Goal: Information Seeking & Learning: Learn about a topic

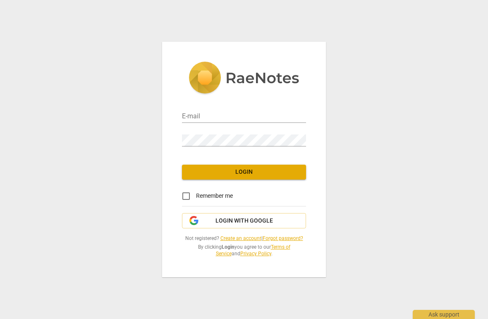
click at [253, 116] on input "email" at bounding box center [244, 117] width 124 height 12
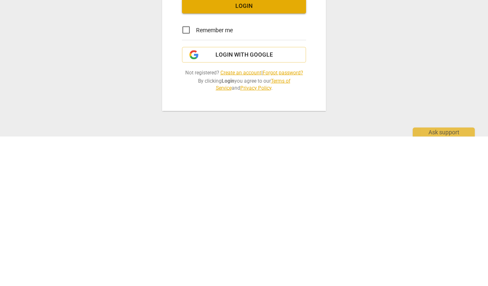
type input "me"
click at [259, 200] on span "Login with Google" at bounding box center [243, 204] width 57 height 8
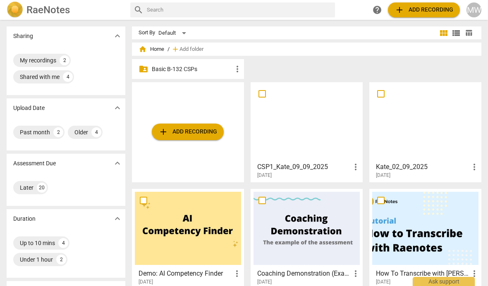
click at [215, 70] on p "Basic B-132 CSPs" at bounding box center [192, 69] width 81 height 9
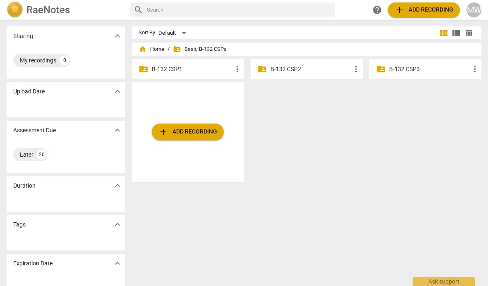
click at [203, 66] on p "B-132 CSP1" at bounding box center [192, 69] width 81 height 9
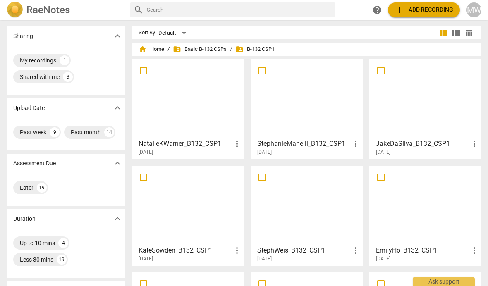
click at [202, 246] on h3 "KateSowden_B132_CSP1" at bounding box center [185, 251] width 93 height 10
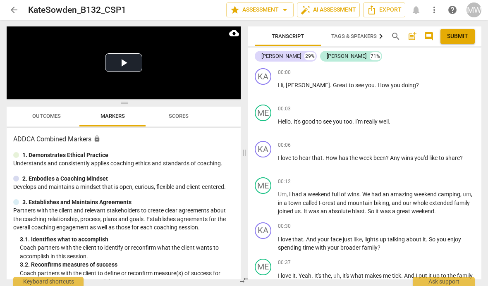
click at [49, 115] on span "Outcomes" at bounding box center [46, 116] width 29 height 6
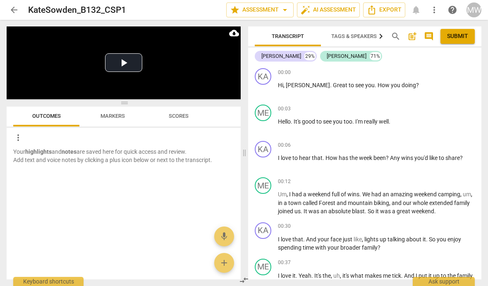
click at [17, 11] on span "arrow_back" at bounding box center [14, 10] width 10 height 10
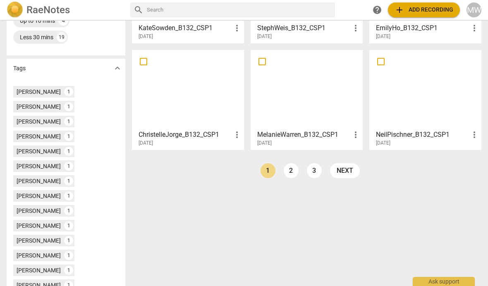
scroll to position [222, 0]
click at [314, 173] on link "3" at bounding box center [314, 171] width 15 height 15
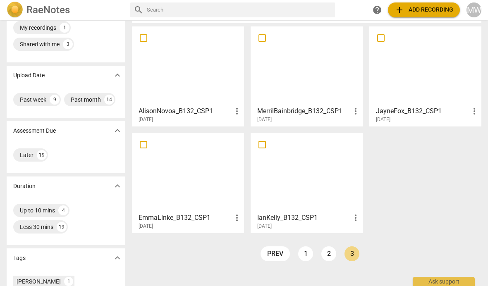
scroll to position [33, 0]
click at [181, 186] on div at bounding box center [188, 172] width 106 height 73
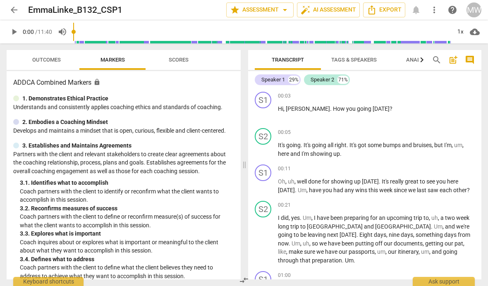
click at [57, 62] on span "Outcomes" at bounding box center [46, 60] width 29 height 6
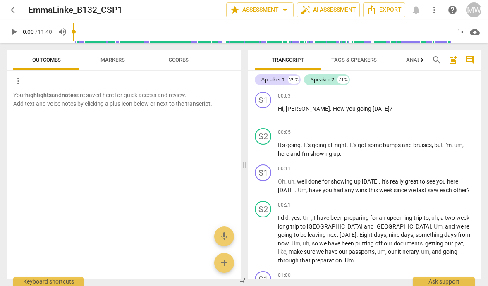
click at [18, 13] on span "arrow_back" at bounding box center [14, 10] width 10 height 10
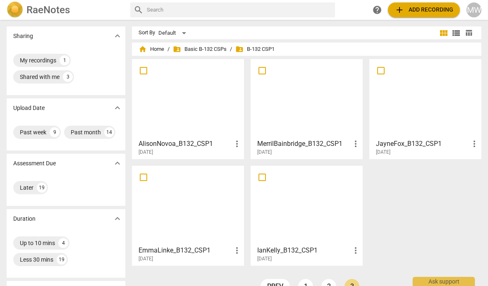
click at [417, 123] on div at bounding box center [425, 98] width 106 height 73
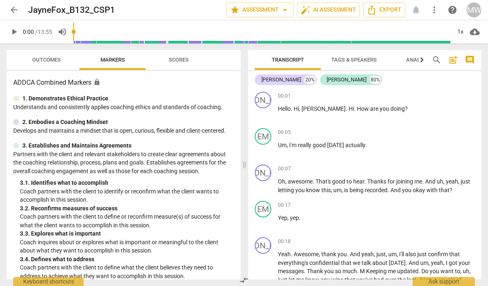
click at [49, 53] on button "Outcomes" at bounding box center [46, 60] width 66 height 20
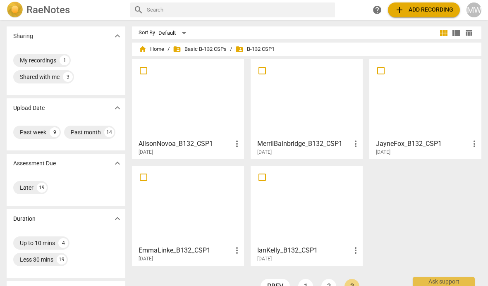
click at [313, 217] on div at bounding box center [306, 205] width 106 height 73
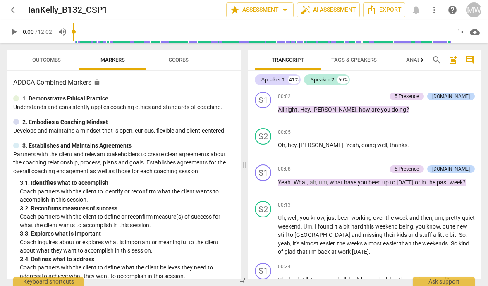
click at [57, 62] on span "Outcomes" at bounding box center [46, 60] width 29 height 6
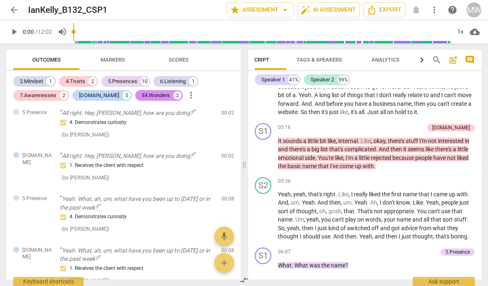
click at [125, 59] on span "Markers" at bounding box center [113, 60] width 44 height 11
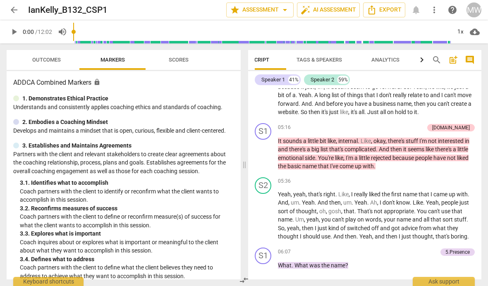
click at [180, 61] on span "Scores" at bounding box center [179, 60] width 20 height 6
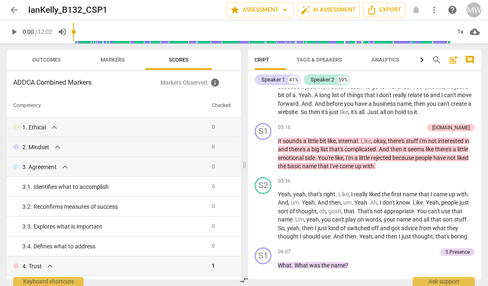
scroll to position [0, 35]
click at [66, 170] on span "expand_more" at bounding box center [65, 167] width 10 height 10
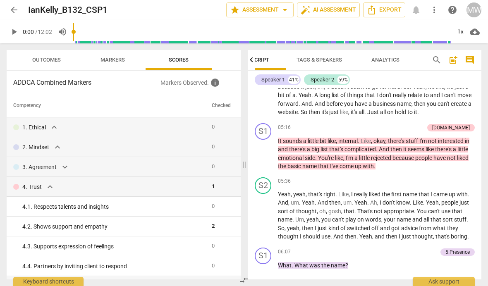
click at [53, 189] on span "expand_more" at bounding box center [50, 187] width 10 height 10
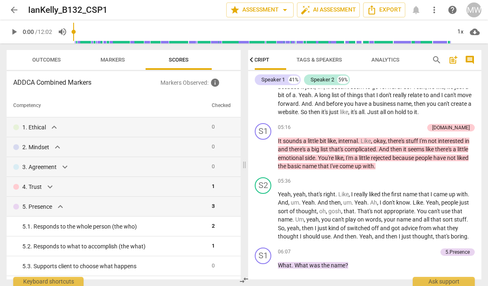
click at [62, 208] on span "expand_more" at bounding box center [60, 207] width 10 height 10
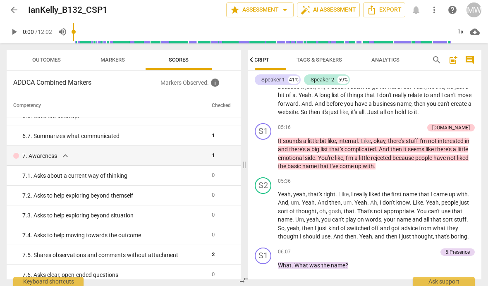
scroll to position [228, 0]
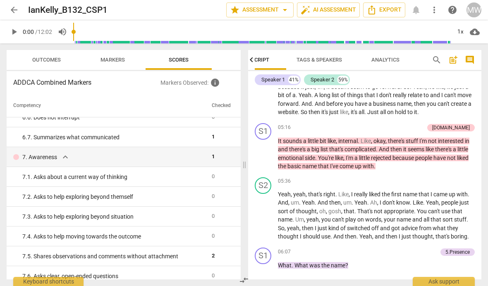
click at [65, 159] on span "expand_more" at bounding box center [65, 157] width 10 height 10
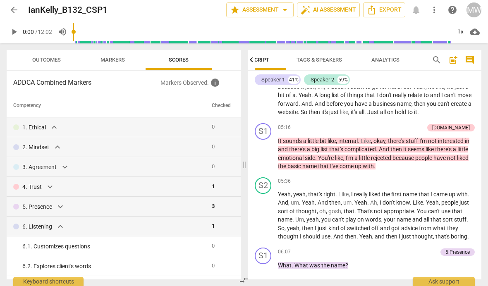
scroll to position [0, 0]
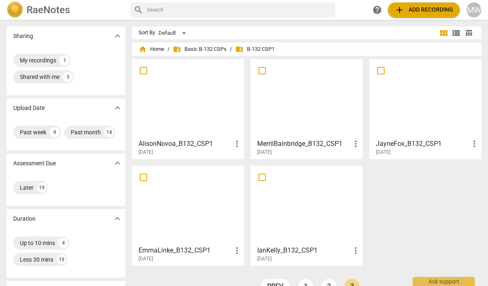
click at [418, 116] on div at bounding box center [425, 98] width 106 height 73
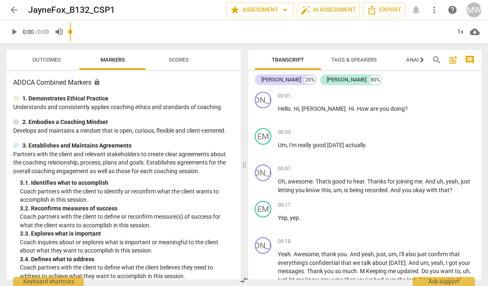
click at [60, 60] on span "Outcomes" at bounding box center [46, 60] width 29 height 6
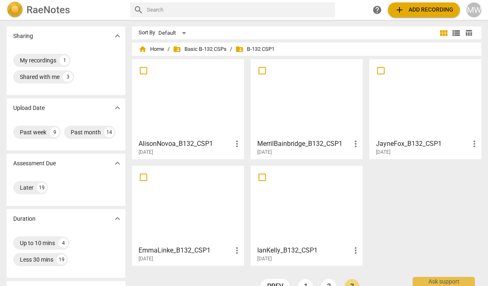
click at [303, 119] on div at bounding box center [306, 98] width 106 height 73
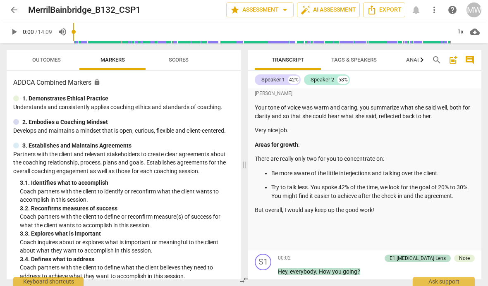
scroll to position [112, 0]
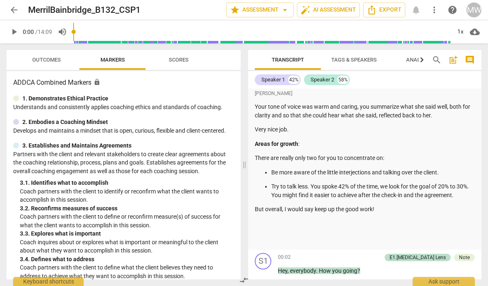
click at [54, 64] on span "Outcomes" at bounding box center [46, 60] width 48 height 11
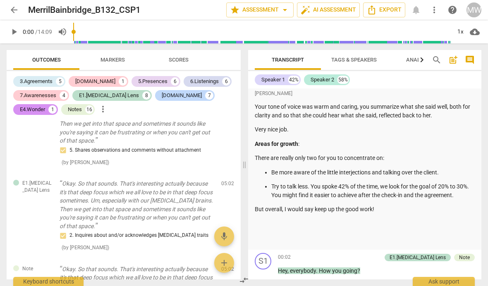
scroll to position [1350, 0]
click at [20, 12] on span "arrow_back" at bounding box center [14, 10] width 15 height 10
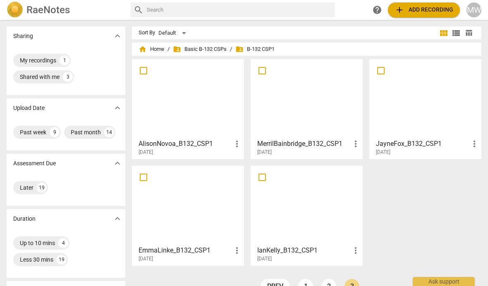
click at [188, 116] on div at bounding box center [188, 98] width 106 height 73
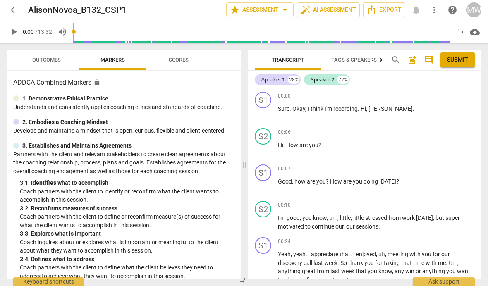
click at [184, 67] on button "Scores" at bounding box center [179, 60] width 66 height 20
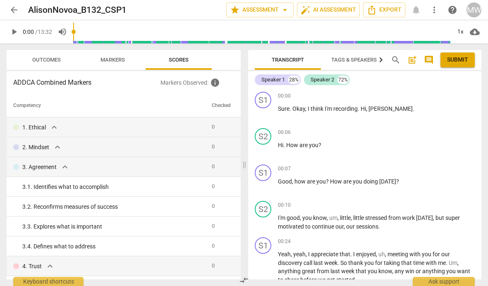
click at [52, 61] on span "Outcomes" at bounding box center [46, 60] width 29 height 6
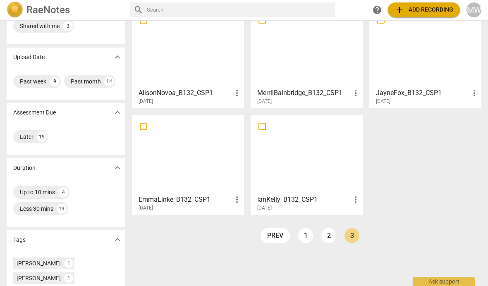
scroll to position [52, 0]
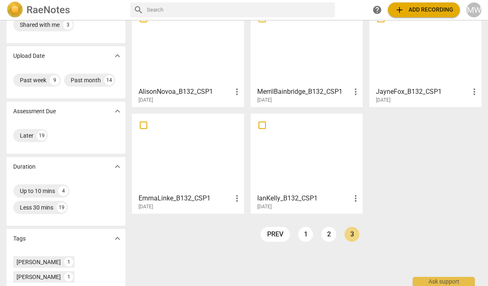
click at [331, 237] on link "2" at bounding box center [328, 234] width 15 height 15
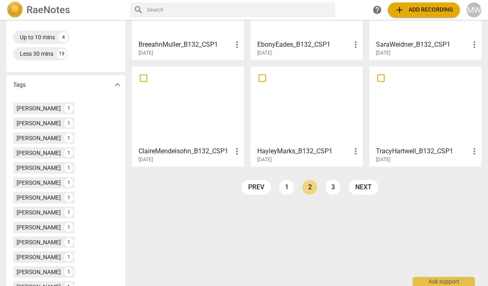
scroll to position [206, 0]
click at [423, 114] on div at bounding box center [425, 105] width 106 height 73
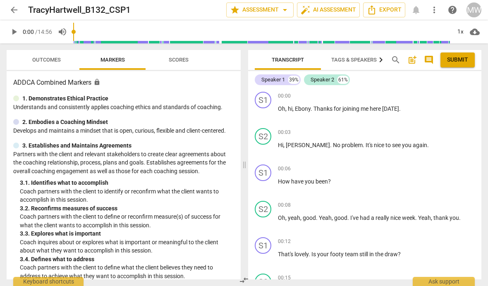
click at [60, 60] on span "Outcomes" at bounding box center [46, 60] width 29 height 6
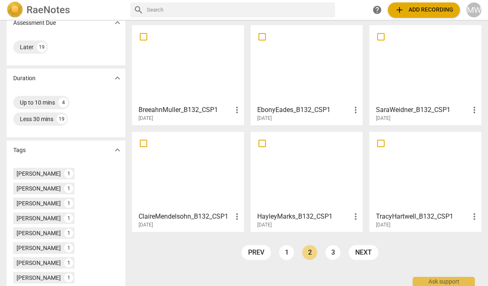
scroll to position [146, 0]
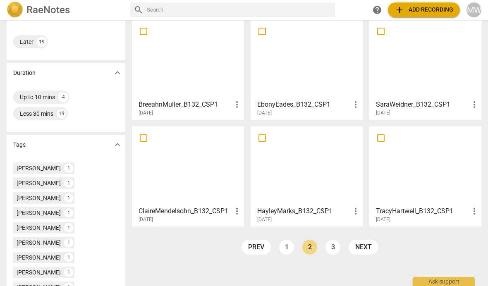
click at [315, 177] on div at bounding box center [306, 165] width 106 height 73
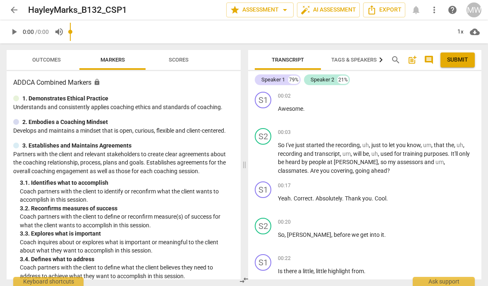
click at [54, 60] on span "Outcomes" at bounding box center [46, 60] width 29 height 6
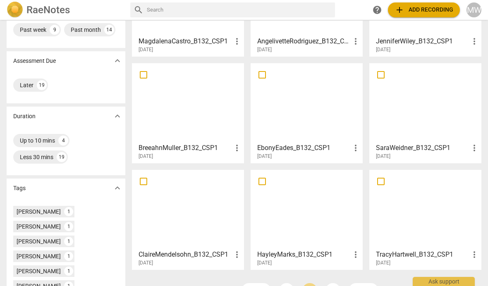
scroll to position [104, 0]
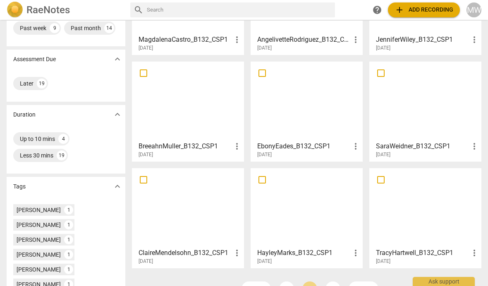
click at [200, 210] on div at bounding box center [188, 207] width 106 height 73
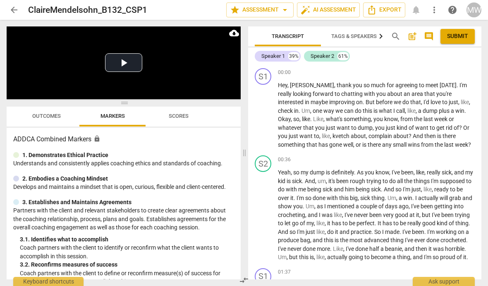
click at [49, 119] on span "Outcomes" at bounding box center [46, 116] width 29 height 6
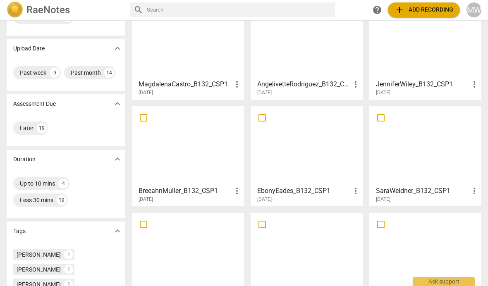
scroll to position [57, 0]
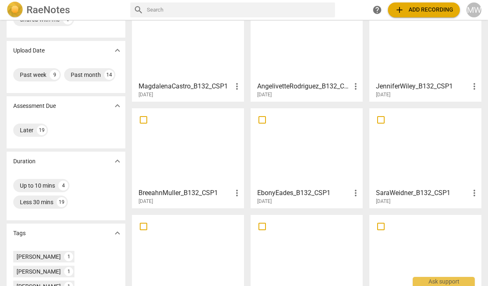
click at [444, 143] on div at bounding box center [425, 147] width 106 height 73
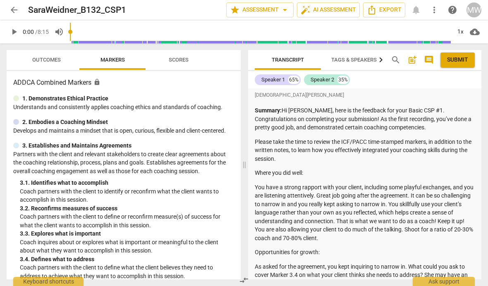
click at [51, 57] on span "Outcomes" at bounding box center [46, 60] width 29 height 6
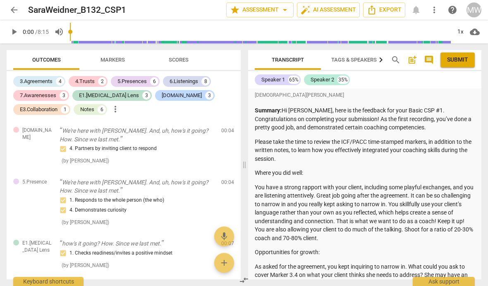
click at [116, 55] on span "Markers" at bounding box center [113, 60] width 44 height 11
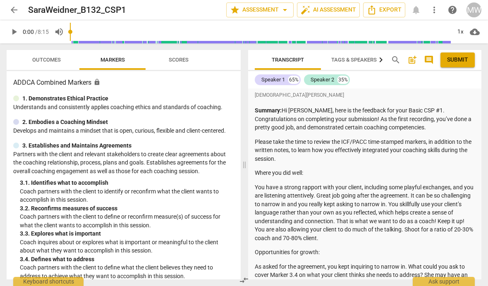
click at [177, 58] on span "Scores" at bounding box center [179, 60] width 20 height 6
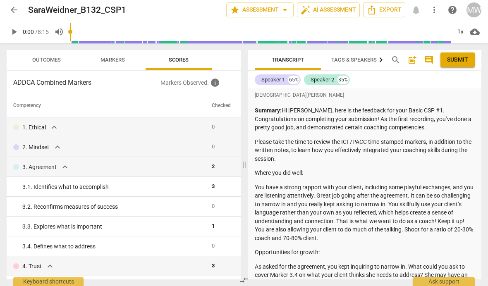
click at [44, 58] on span "Outcomes" at bounding box center [46, 60] width 29 height 6
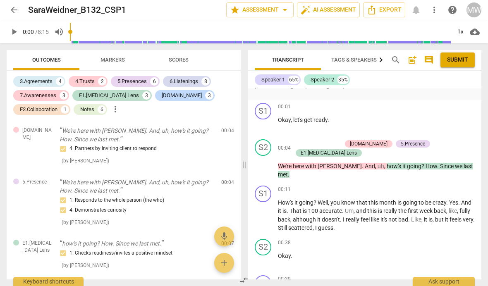
scroll to position [324, 0]
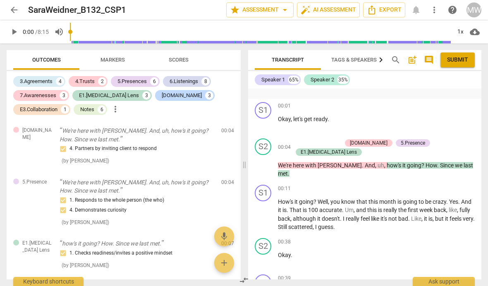
click at [17, 26] on button "play_arrow" at bounding box center [14, 31] width 15 height 15
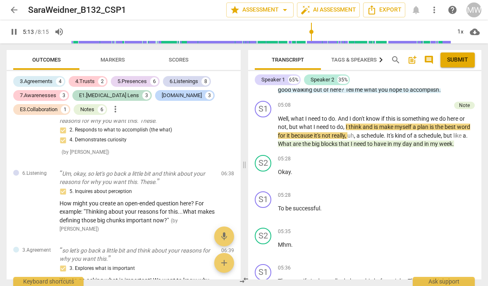
scroll to position [1671, 0]
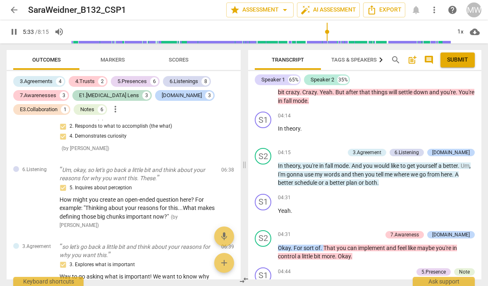
type input "334"
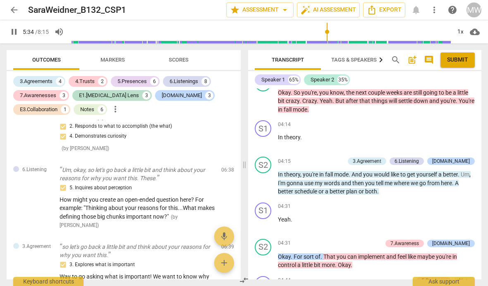
scroll to position [2142, 0]
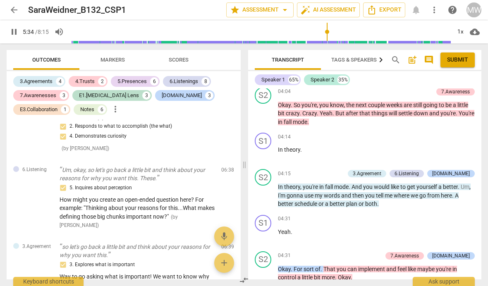
click at [18, 10] on span "arrow_back" at bounding box center [14, 10] width 10 height 10
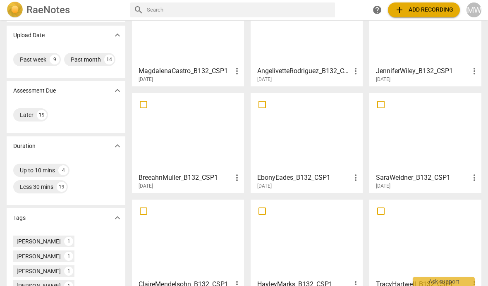
scroll to position [69, 0]
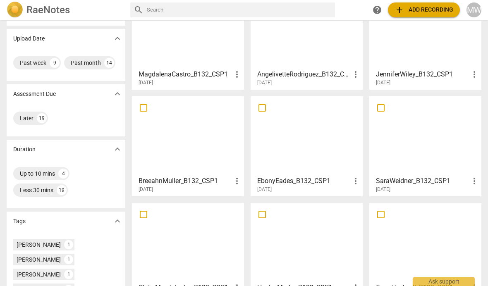
click at [324, 135] on div at bounding box center [306, 135] width 106 height 73
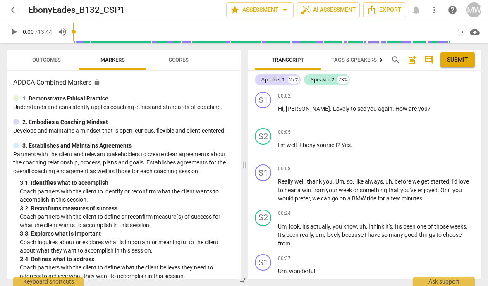
click at [51, 63] on span "Outcomes" at bounding box center [46, 60] width 48 height 11
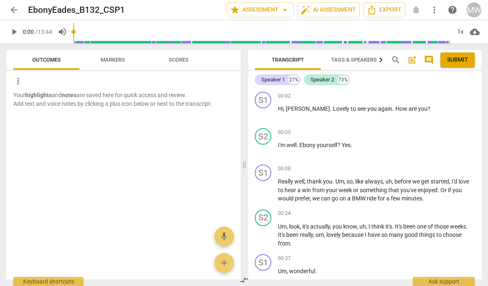
click at [19, 6] on span "arrow_back" at bounding box center [14, 10] width 15 height 10
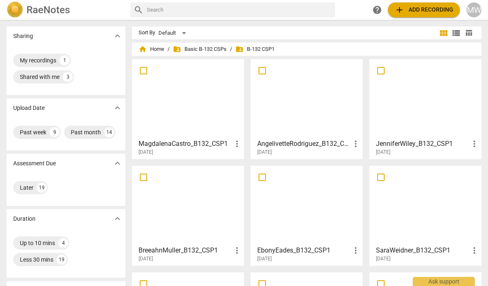
click at [200, 201] on div at bounding box center [188, 205] width 106 height 73
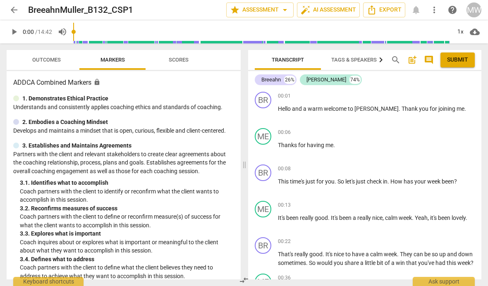
click at [53, 62] on span "Outcomes" at bounding box center [46, 60] width 29 height 6
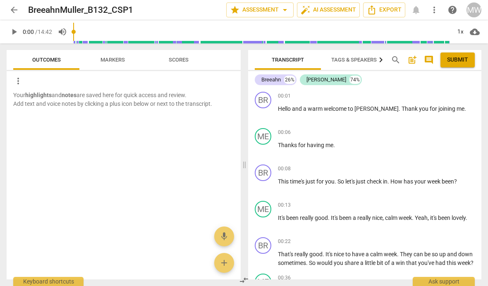
click at [18, 13] on span "arrow_back" at bounding box center [14, 10] width 10 height 10
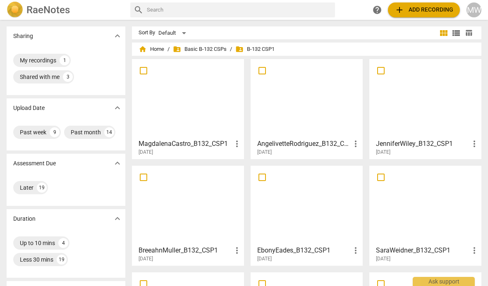
click at [415, 117] on div at bounding box center [425, 98] width 106 height 73
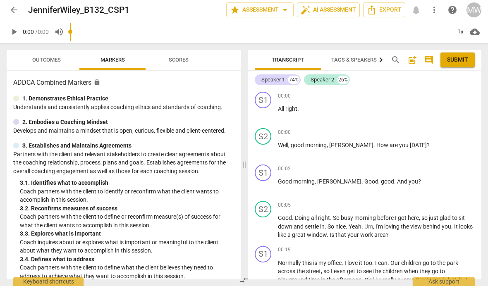
click at [51, 65] on button "Outcomes" at bounding box center [46, 60] width 66 height 20
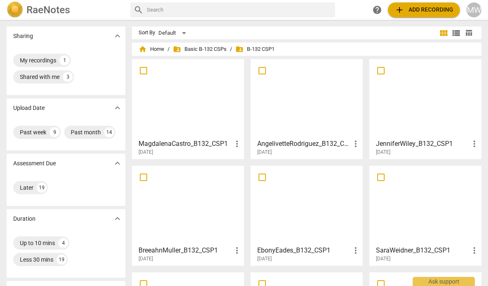
click at [317, 100] on div at bounding box center [306, 98] width 106 height 73
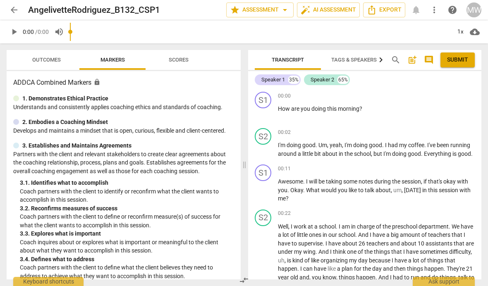
click at [53, 66] on button "Outcomes" at bounding box center [46, 60] width 66 height 20
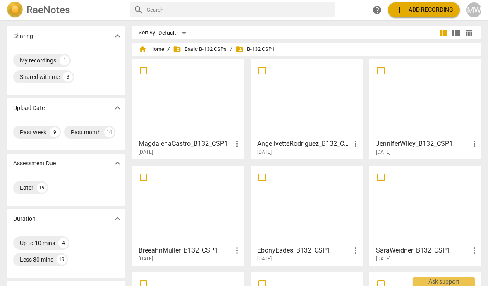
click at [195, 100] on div at bounding box center [188, 98] width 106 height 73
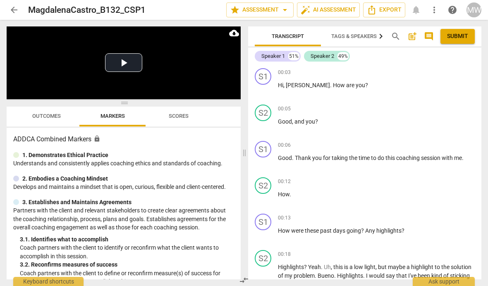
click at [48, 120] on span "Outcomes" at bounding box center [46, 116] width 48 height 11
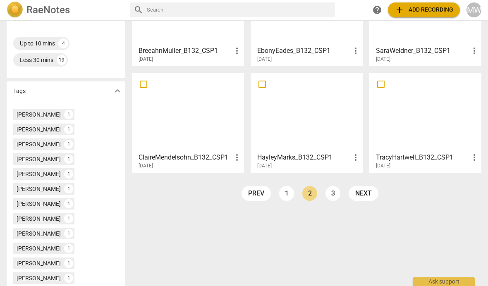
scroll to position [205, 0]
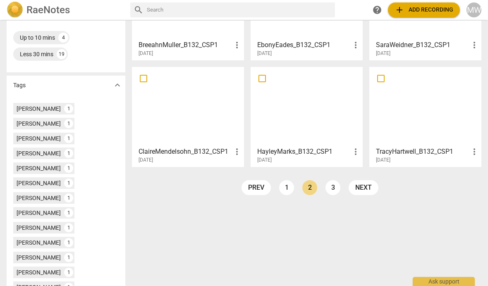
click at [286, 191] on link "1" at bounding box center [286, 187] width 15 height 15
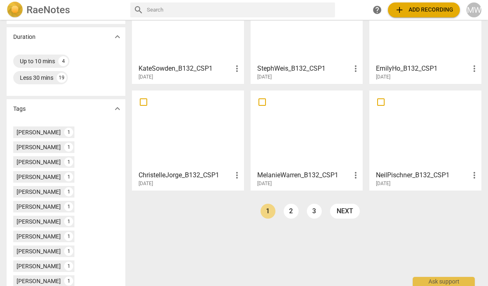
scroll to position [182, 0]
click at [420, 137] on div at bounding box center [425, 129] width 106 height 73
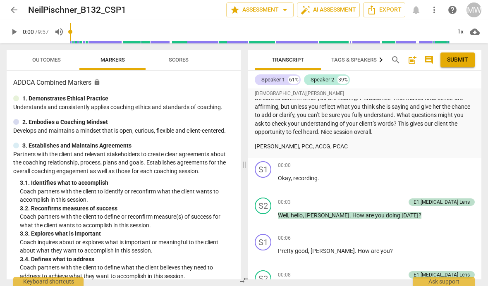
scroll to position [157, 0]
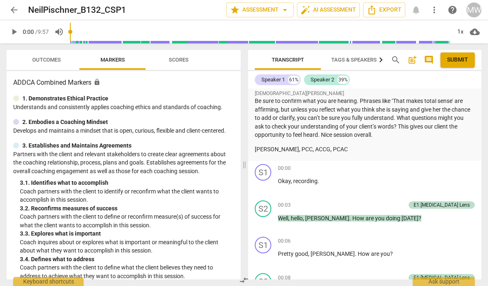
click at [54, 63] on span "Outcomes" at bounding box center [46, 60] width 29 height 6
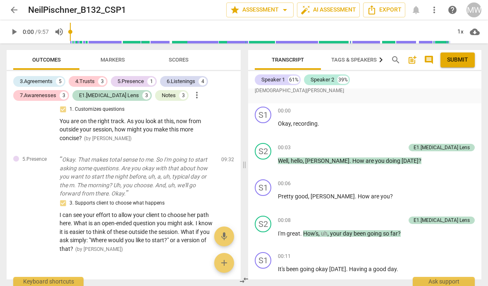
scroll to position [1356, 0]
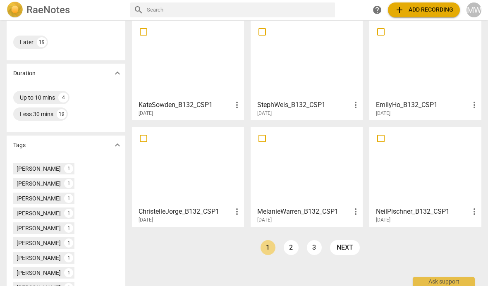
scroll to position [146, 0]
click at [332, 153] on div at bounding box center [306, 165] width 106 height 73
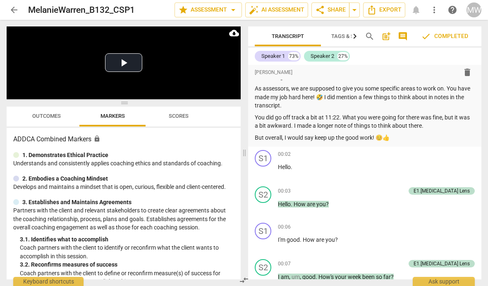
scroll to position [122, 0]
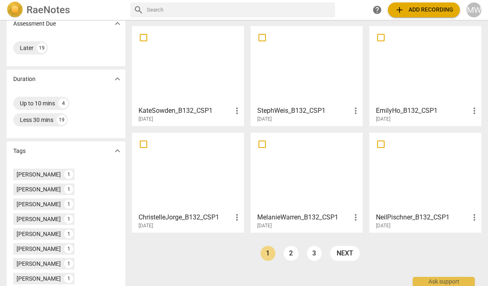
scroll to position [140, 0]
click at [206, 178] on div at bounding box center [188, 171] width 106 height 73
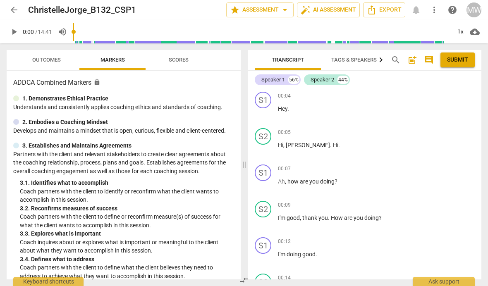
click at [46, 55] on span "Outcomes" at bounding box center [46, 60] width 48 height 11
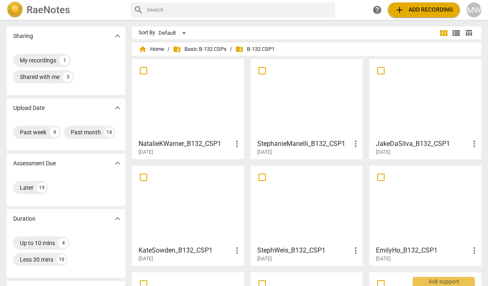
click at [424, 116] on div at bounding box center [425, 98] width 106 height 73
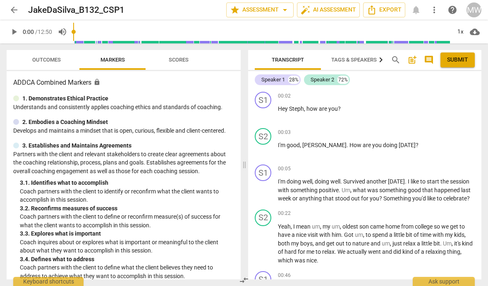
click at [53, 61] on span "Outcomes" at bounding box center [46, 60] width 29 height 6
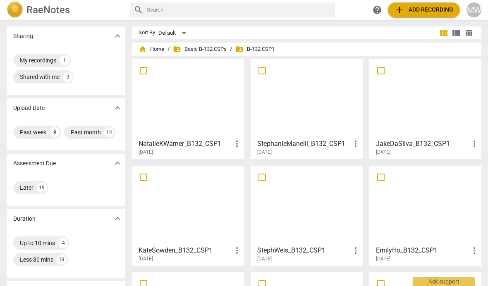
click at [319, 146] on h3 "StephanieManelli_B132_CSP1" at bounding box center [303, 144] width 93 height 10
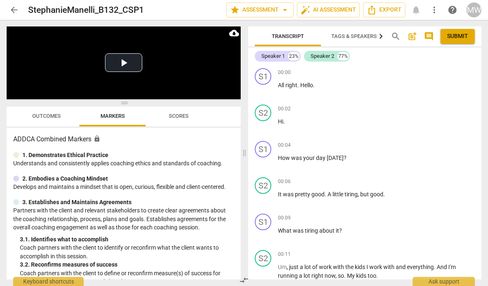
click at [58, 118] on span "Outcomes" at bounding box center [46, 116] width 29 height 6
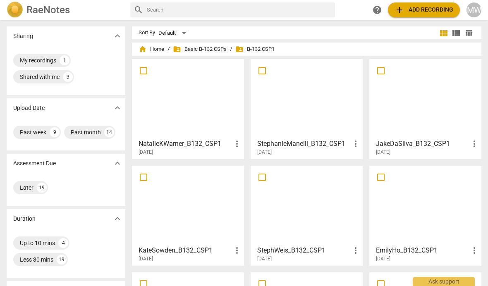
click at [217, 147] on h3 "NatalieKWarner_B132_CSP1" at bounding box center [185, 144] width 93 height 10
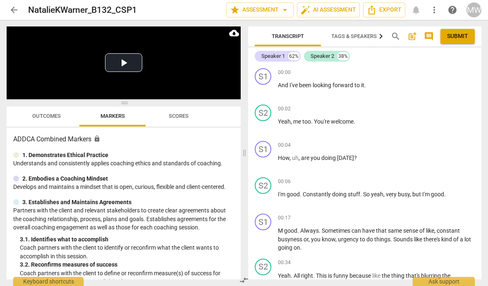
click at [59, 116] on span "Outcomes" at bounding box center [46, 116] width 29 height 6
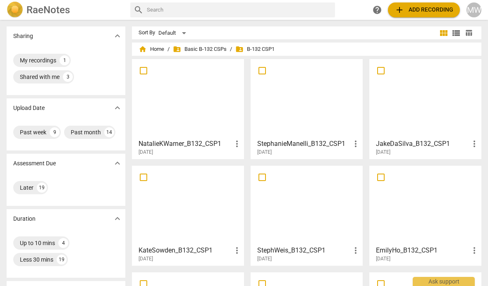
click at [213, 206] on div at bounding box center [188, 205] width 106 height 73
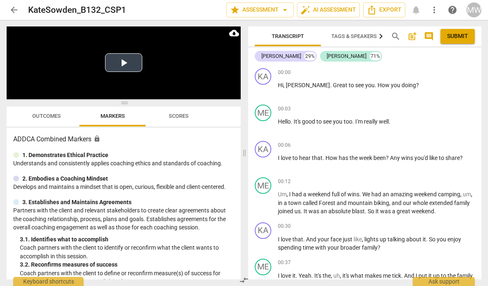
click at [122, 54] on button "Play Video" at bounding box center [123, 62] width 37 height 19
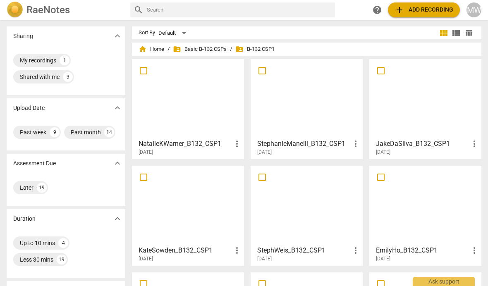
click at [303, 111] on div at bounding box center [306, 98] width 106 height 73
click at [198, 95] on div at bounding box center [188, 98] width 106 height 73
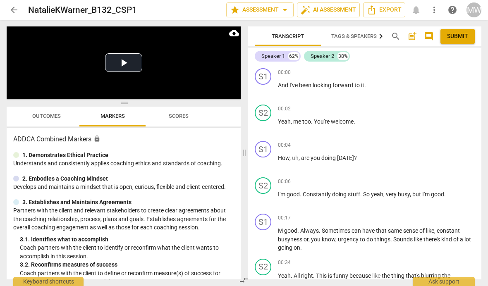
click at [48, 112] on span "Outcomes" at bounding box center [46, 116] width 48 height 11
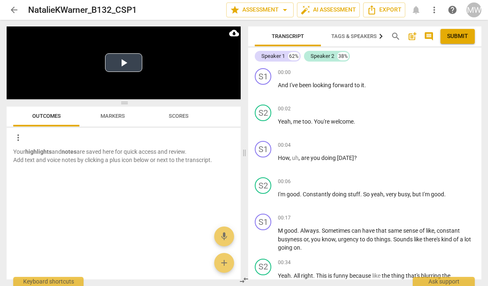
click at [119, 66] on button "Play Video" at bounding box center [123, 62] width 37 height 19
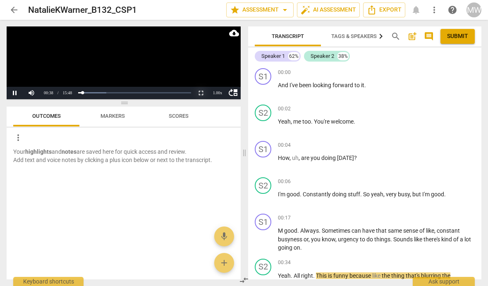
click at [199, 89] on button "Non-Fullscreen" at bounding box center [201, 93] width 17 height 12
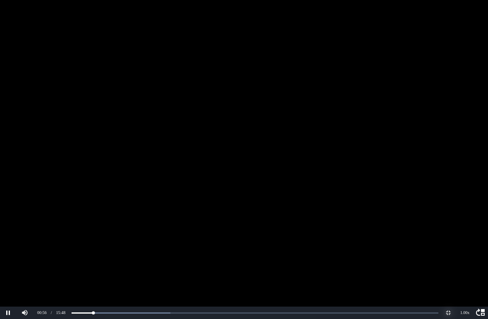
click at [446, 286] on button "Non-Fullscreen" at bounding box center [448, 312] width 17 height 12
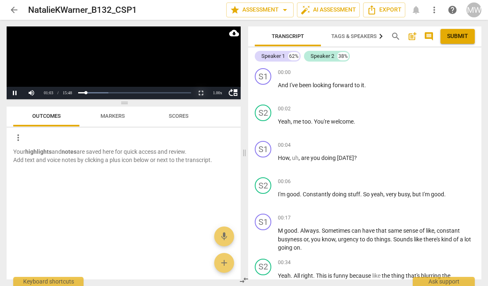
click at [205, 91] on button "Non-Fullscreen" at bounding box center [201, 93] width 17 height 12
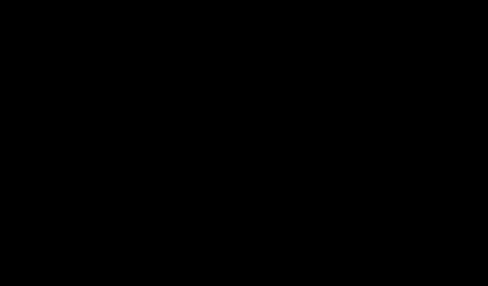
scroll to position [1191, 0]
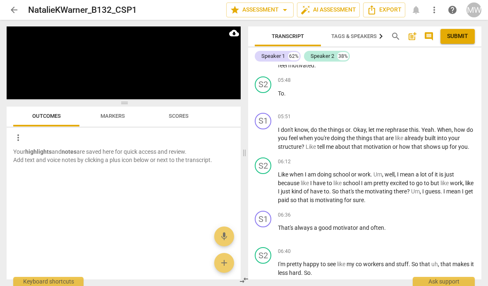
click at [19, 9] on span "arrow_back" at bounding box center [14, 10] width 15 height 10
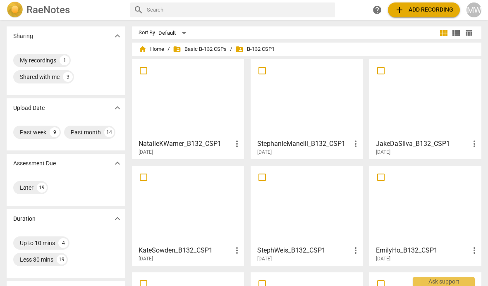
click at [300, 219] on div at bounding box center [306, 205] width 106 height 73
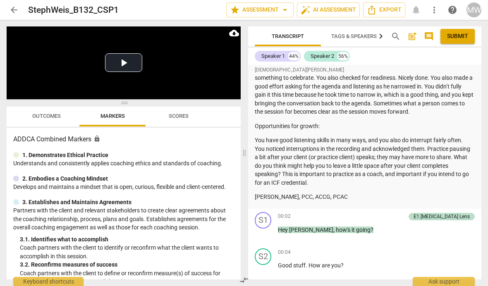
scroll to position [95, 0]
click at [427, 36] on span "comment" at bounding box center [429, 36] width 10 height 10
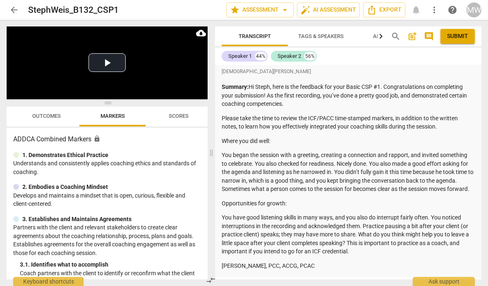
scroll to position [0, 0]
click at [429, 36] on span "comment" at bounding box center [429, 36] width 10 height 10
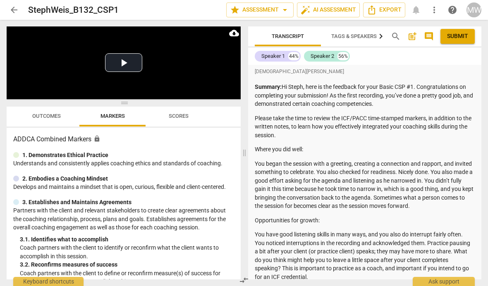
click at [429, 36] on span "comment" at bounding box center [429, 36] width 10 height 10
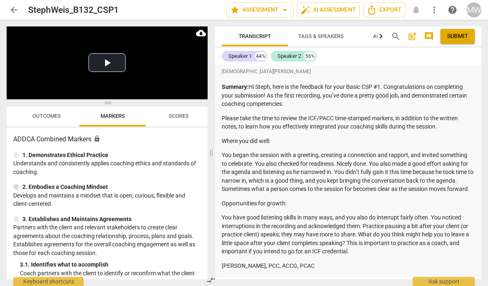
click at [430, 32] on span "comment" at bounding box center [429, 36] width 10 height 10
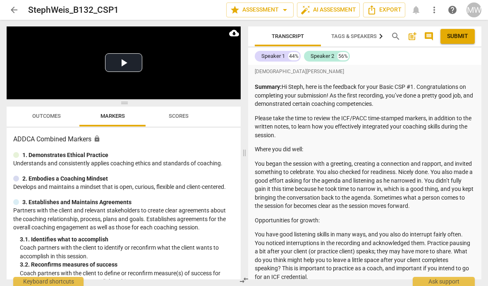
click at [427, 34] on span "comment" at bounding box center [429, 36] width 10 height 10
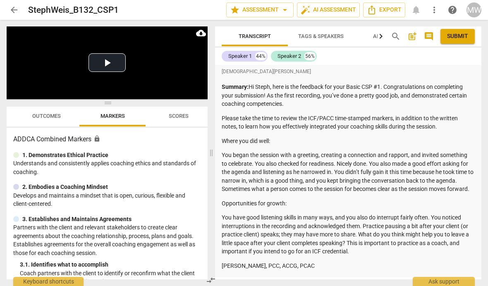
click at [381, 34] on icon "button" at bounding box center [381, 36] width 10 height 10
click at [430, 35] on span "comment" at bounding box center [429, 36] width 10 height 10
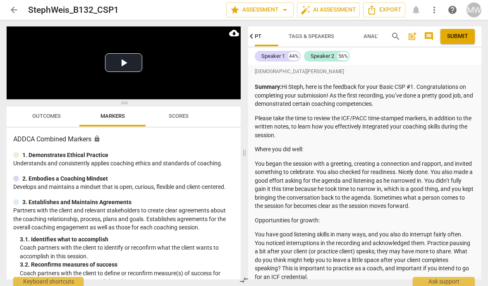
click at [430, 34] on span "comment" at bounding box center [429, 36] width 10 height 10
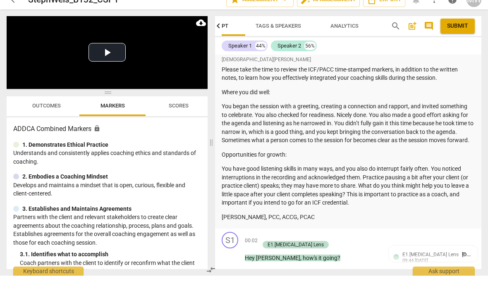
scroll to position [38, 0]
click at [428, 31] on span "comment" at bounding box center [429, 36] width 10 height 10
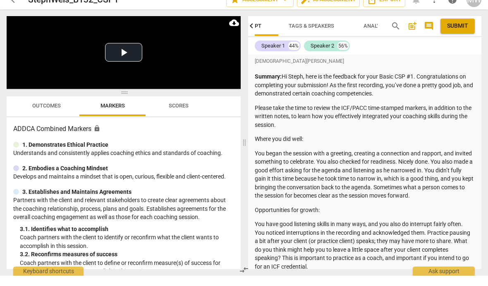
scroll to position [0, 0]
click at [60, 113] on button "Outcomes" at bounding box center [46, 117] width 66 height 20
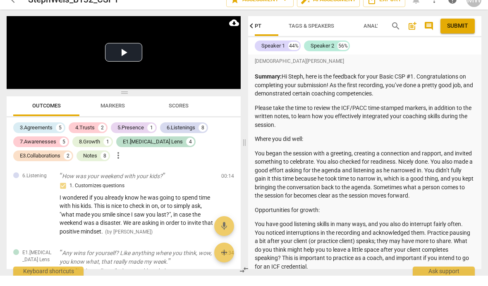
scroll to position [117, 0]
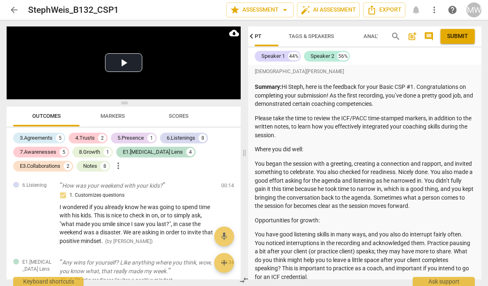
click at [413, 38] on span "post_add" at bounding box center [412, 36] width 10 height 10
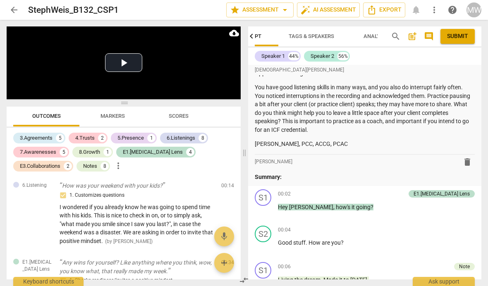
click at [413, 37] on span "post_add" at bounding box center [412, 36] width 10 height 10
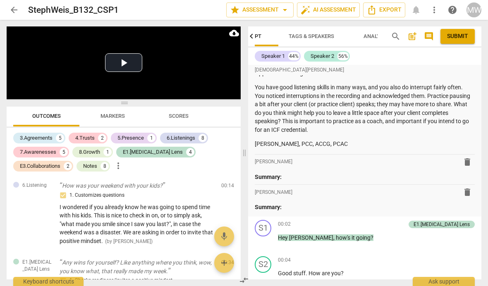
click at [469, 158] on span "delete" at bounding box center [467, 162] width 10 height 10
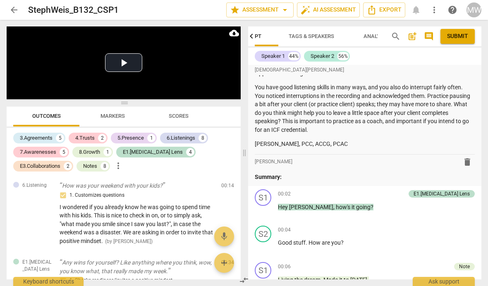
click at [464, 160] on span "delete" at bounding box center [467, 162] width 10 height 10
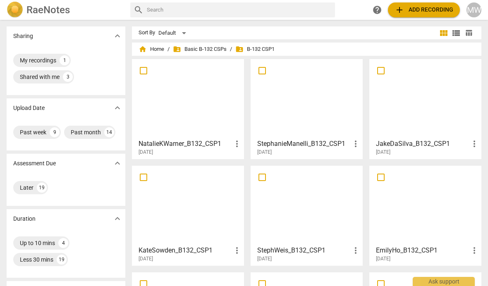
click at [196, 190] on div at bounding box center [188, 205] width 106 height 73
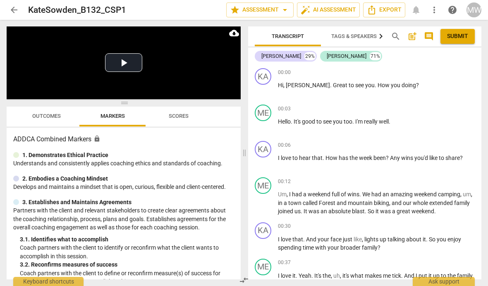
click at [410, 36] on span "post_add" at bounding box center [412, 36] width 10 height 10
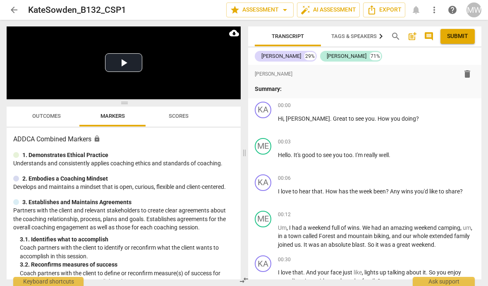
click at [466, 76] on span "delete" at bounding box center [467, 74] width 10 height 10
